Goal: Task Accomplishment & Management: Use online tool/utility

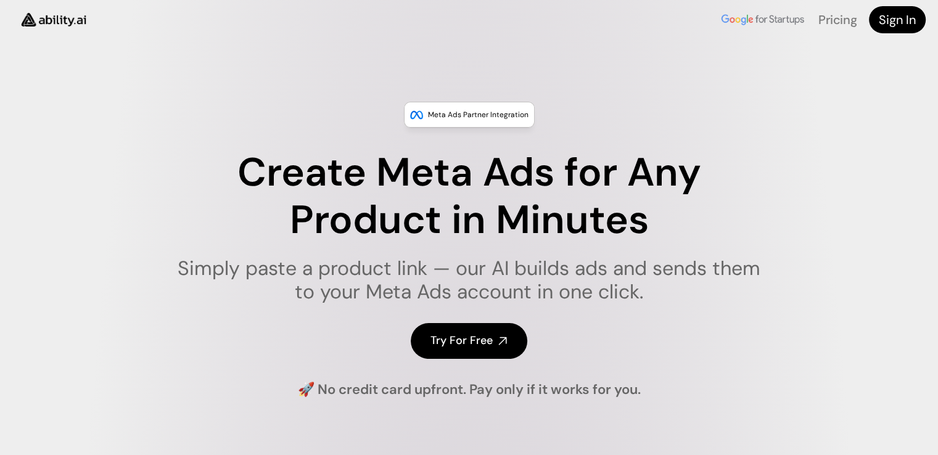
click at [452, 336] on h4 "Try For Free" at bounding box center [462, 340] width 62 height 15
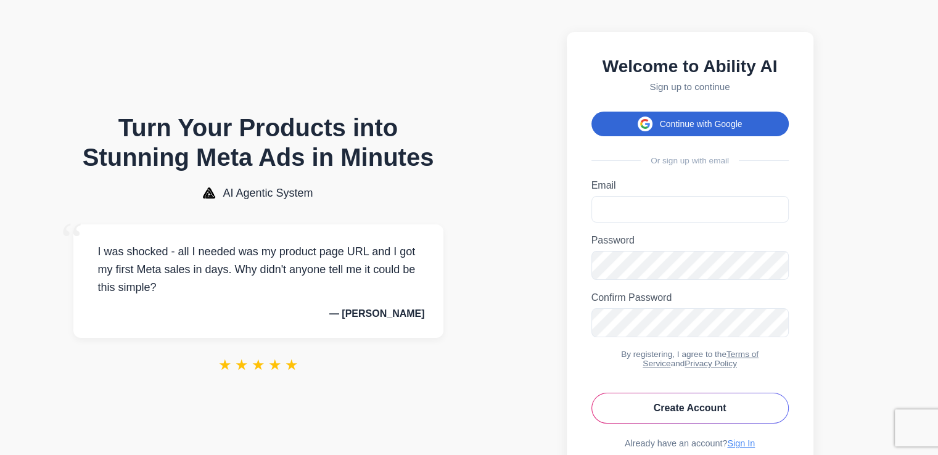
click at [638, 131] on span at bounding box center [645, 124] width 15 height 15
